Goal: Communication & Community: Share content

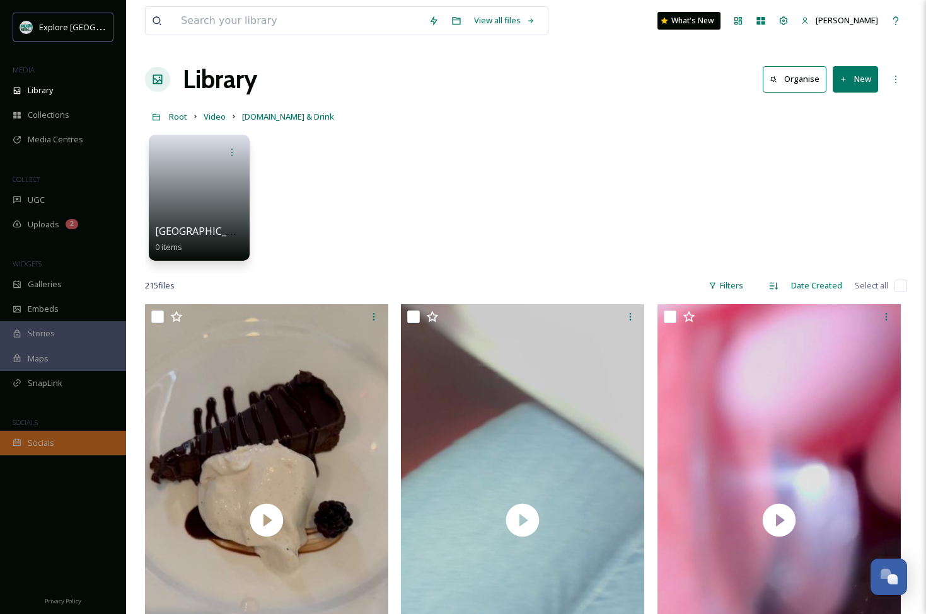
click at [55, 445] on div "Socials" at bounding box center [63, 443] width 126 height 25
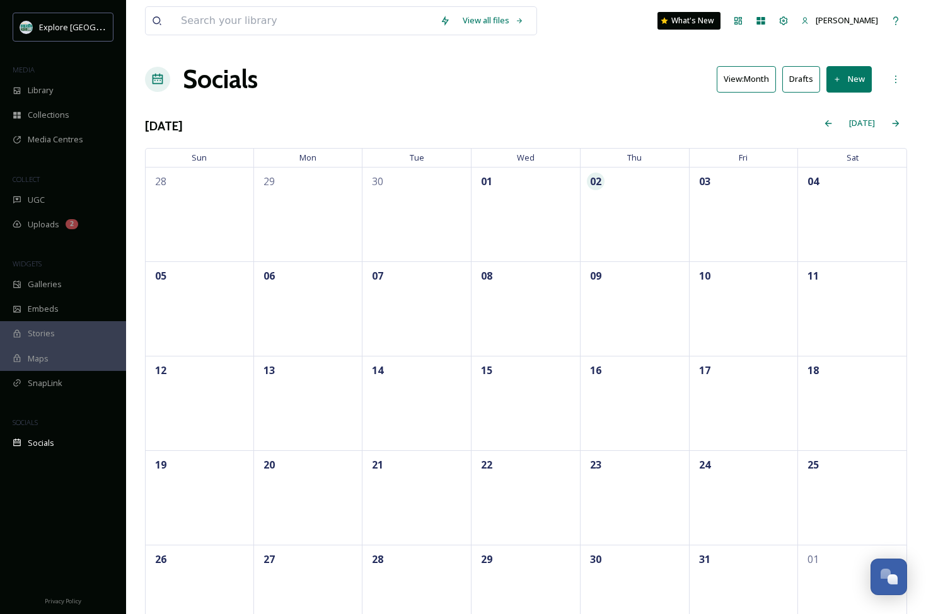
click at [839, 76] on icon at bounding box center [837, 80] width 8 height 8
click at [839, 107] on div "Post" at bounding box center [846, 108] width 49 height 25
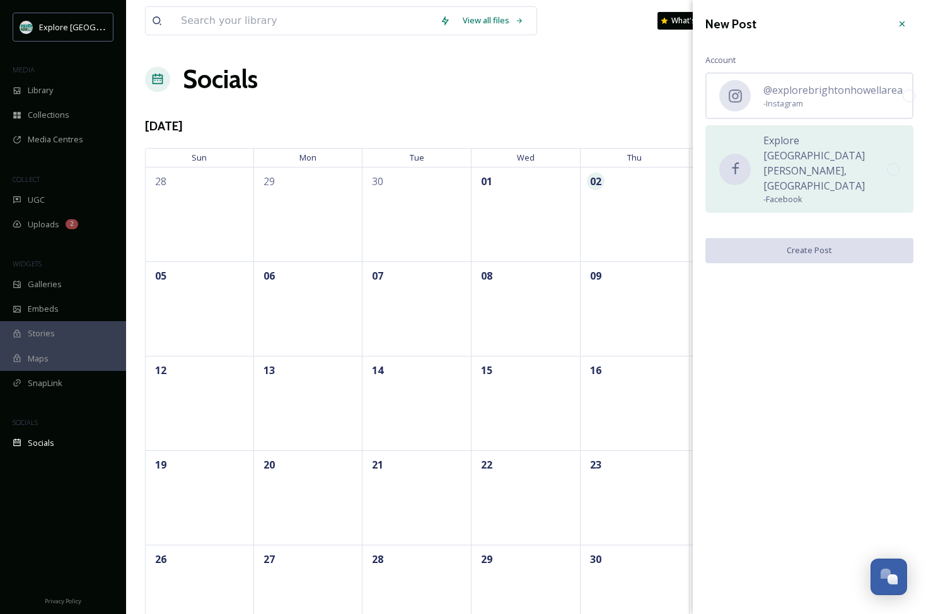
click at [823, 154] on span "Explore [GEOGRAPHIC_DATA][PERSON_NAME], [GEOGRAPHIC_DATA]" at bounding box center [824, 163] width 123 height 60
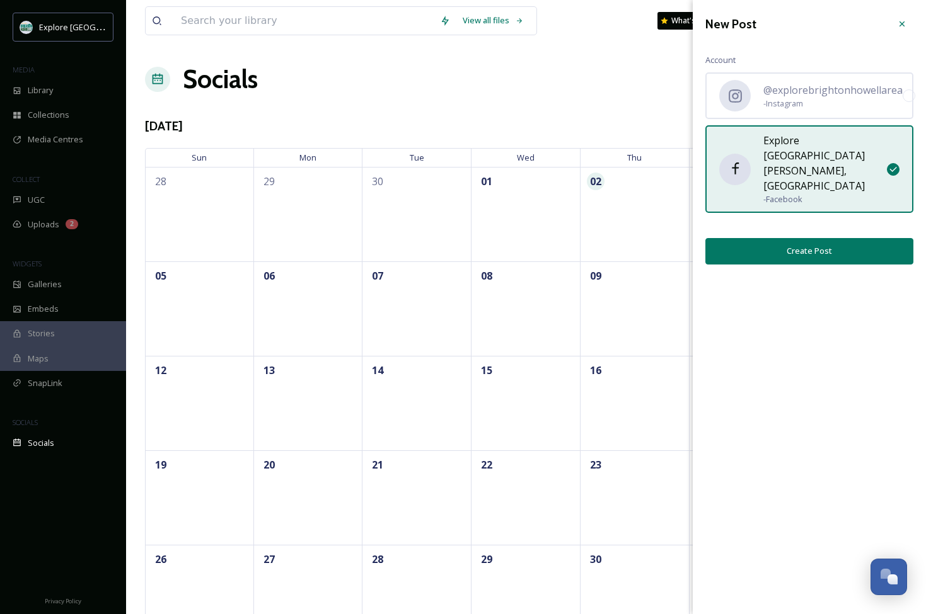
click at [813, 238] on button "Create Post" at bounding box center [809, 251] width 208 height 26
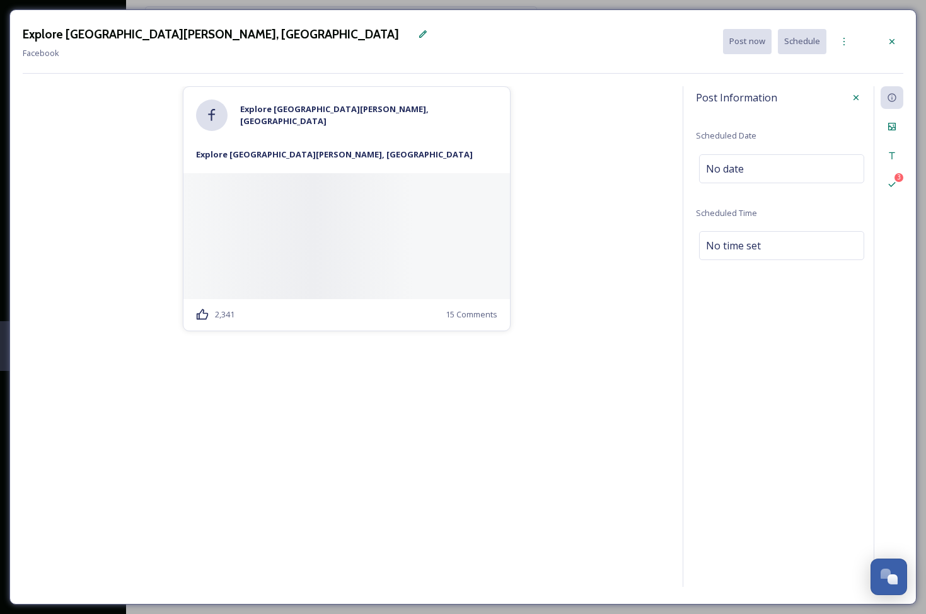
click at [339, 256] on div at bounding box center [346, 236] width 326 height 126
click at [891, 122] on icon at bounding box center [891, 127] width 10 height 10
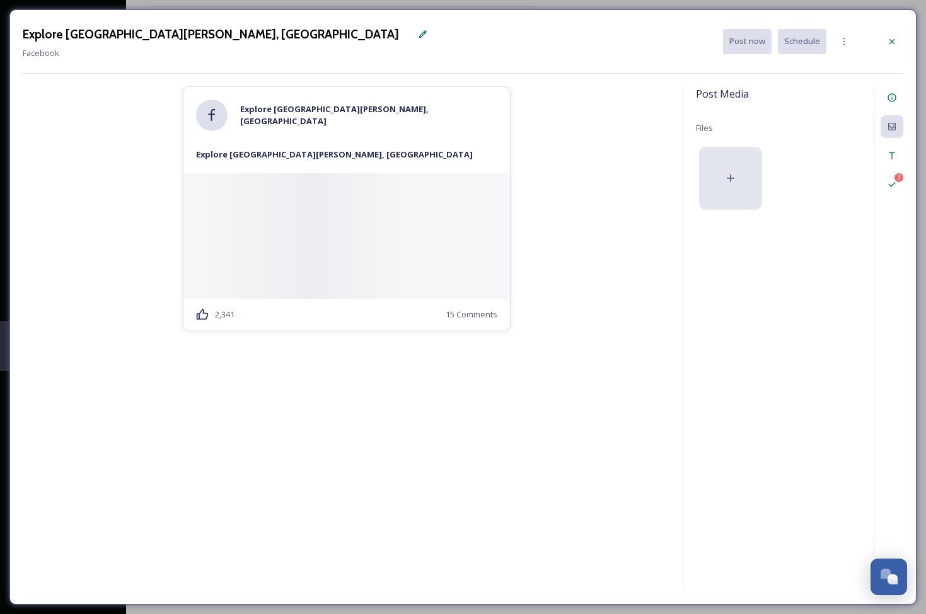
click at [726, 183] on icon at bounding box center [730, 178] width 13 height 13
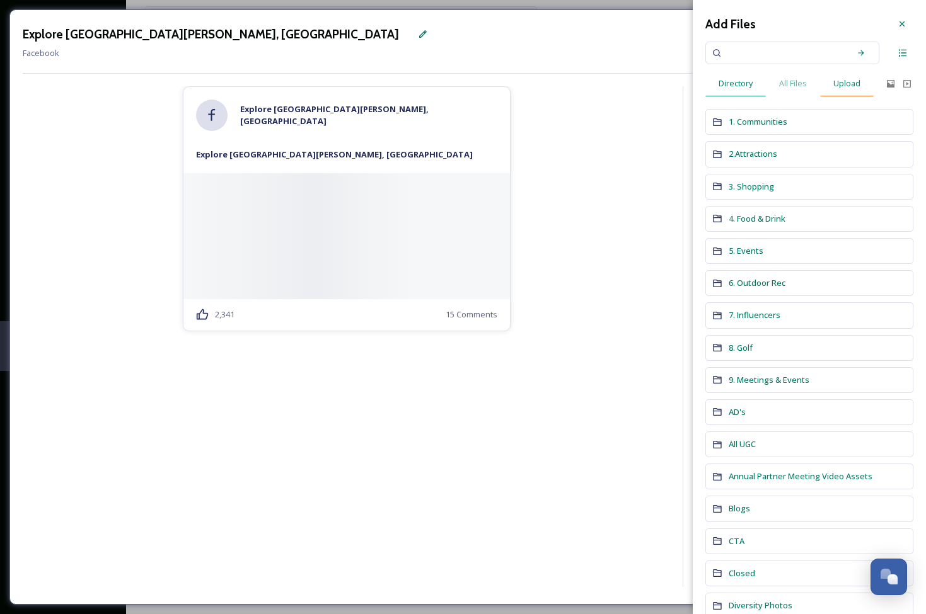
click at [850, 81] on span "Upload" at bounding box center [846, 83] width 27 height 12
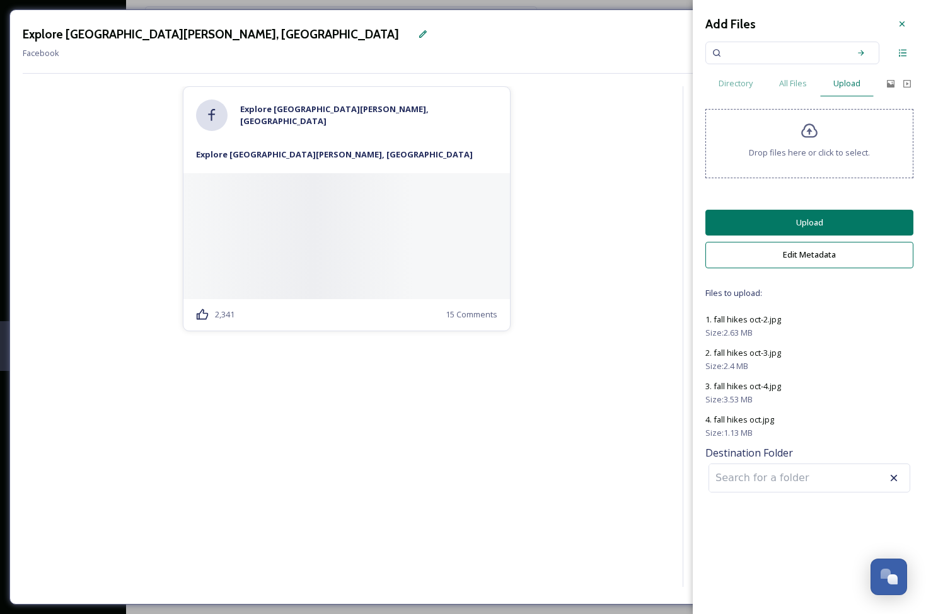
click at [806, 227] on button "Upload" at bounding box center [809, 223] width 208 height 26
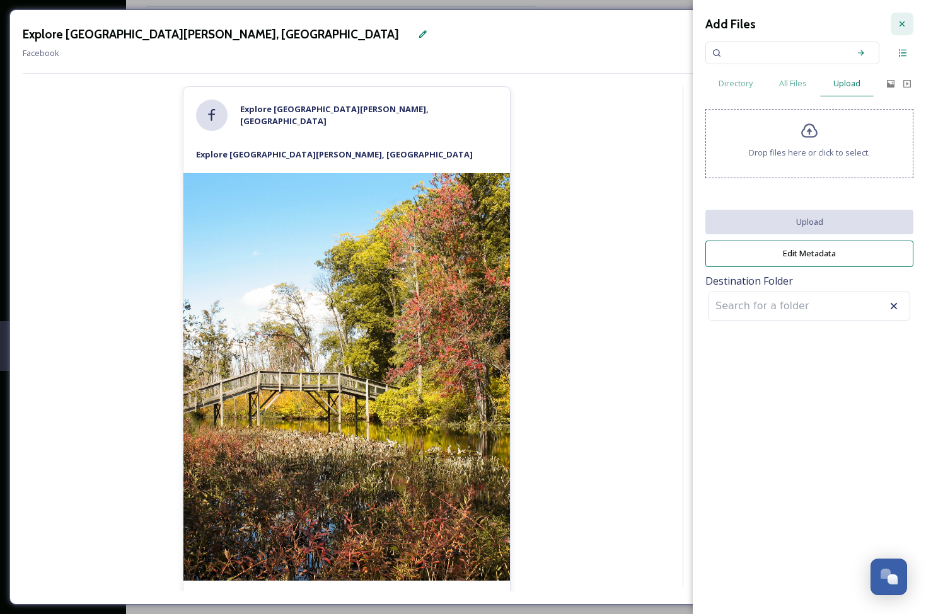
click at [905, 26] on icon at bounding box center [902, 24] width 10 height 10
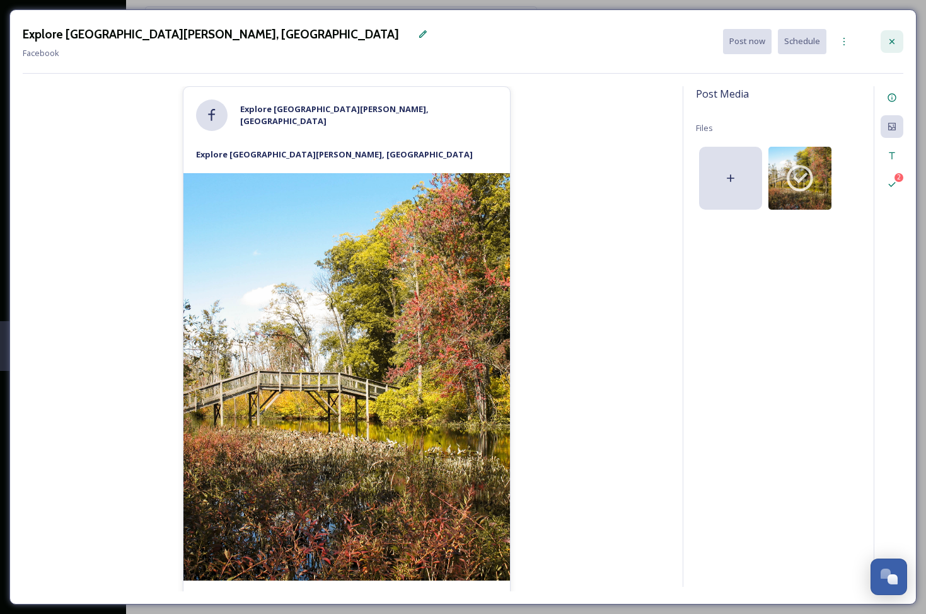
click at [894, 40] on icon at bounding box center [891, 42] width 10 height 10
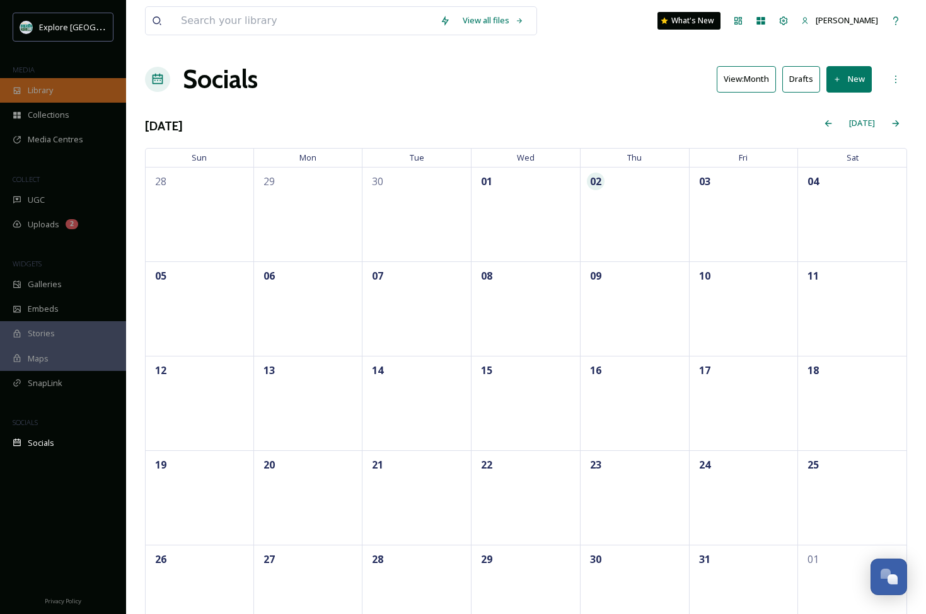
click at [33, 91] on span "Library" at bounding box center [40, 90] width 25 height 12
